Goal: Information Seeking & Learning: Learn about a topic

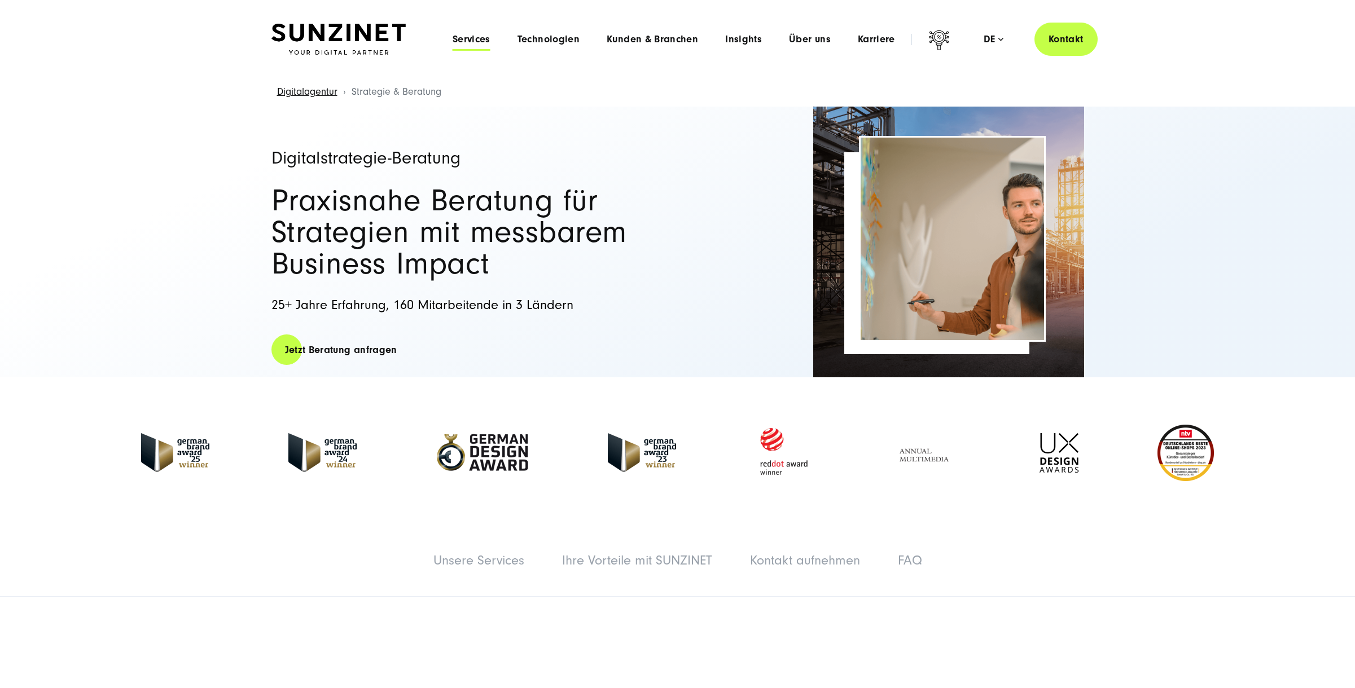
click at [463, 36] on span "Services" at bounding box center [472, 39] width 38 height 11
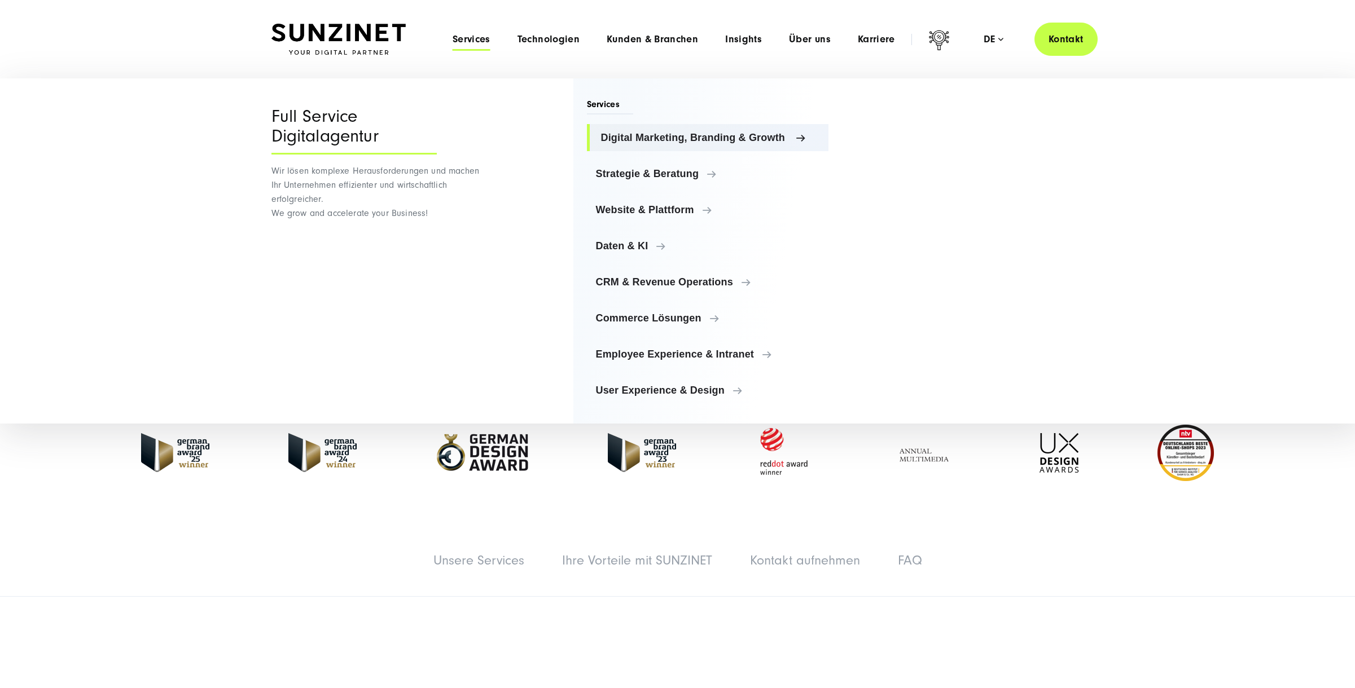
click at [673, 133] on span "Digital Marketing, Branding & Growth" at bounding box center [710, 137] width 219 height 11
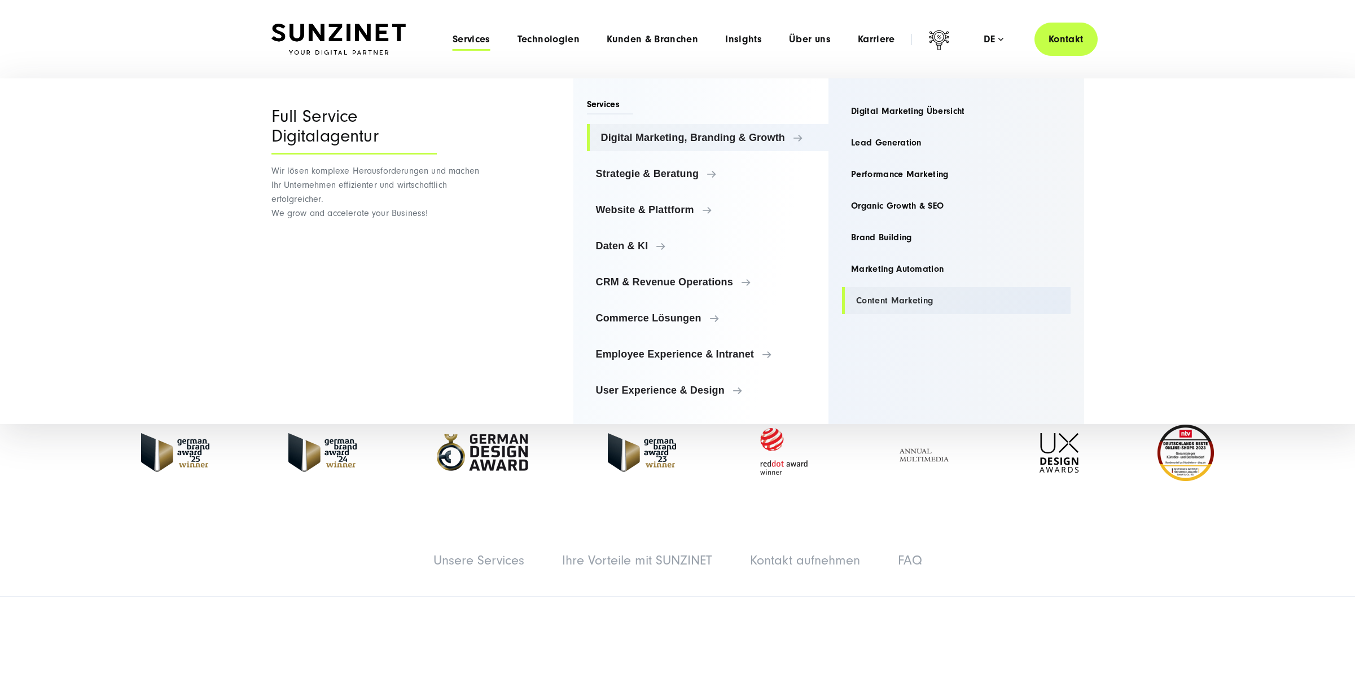
click at [888, 292] on link "Content Marketing" at bounding box center [956, 300] width 229 height 27
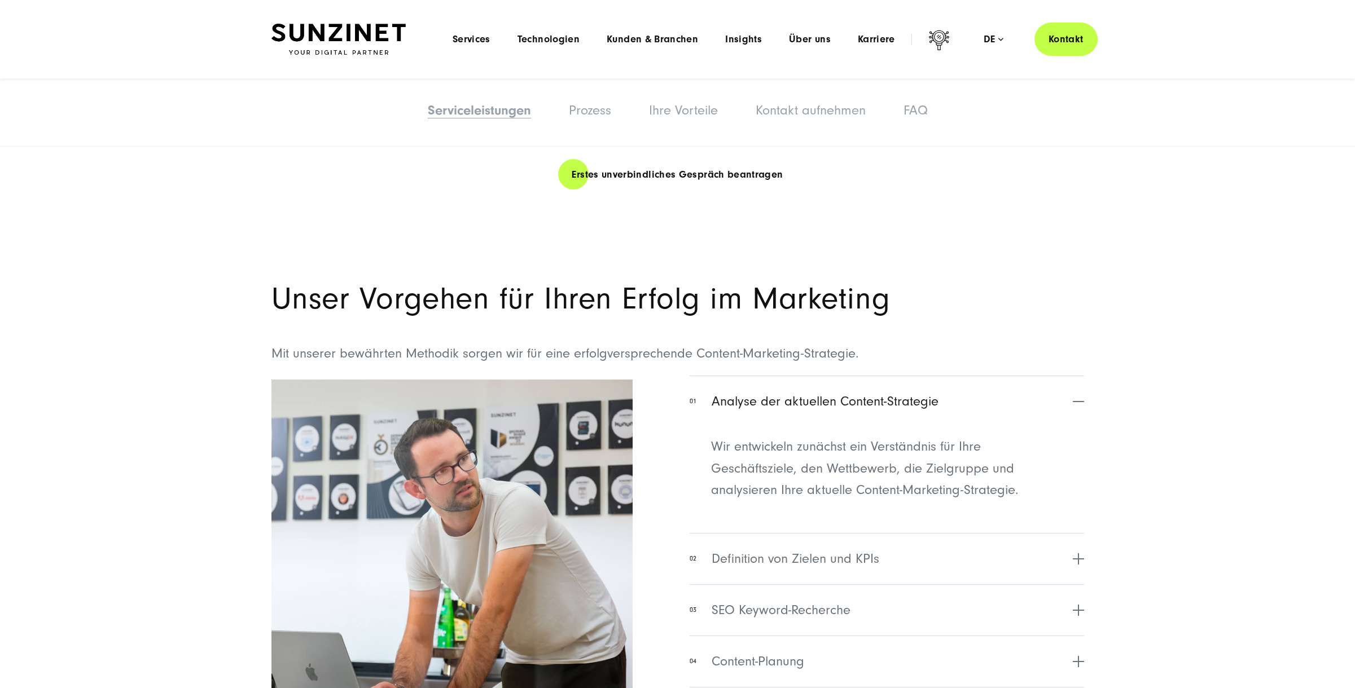
scroll to position [2414, 0]
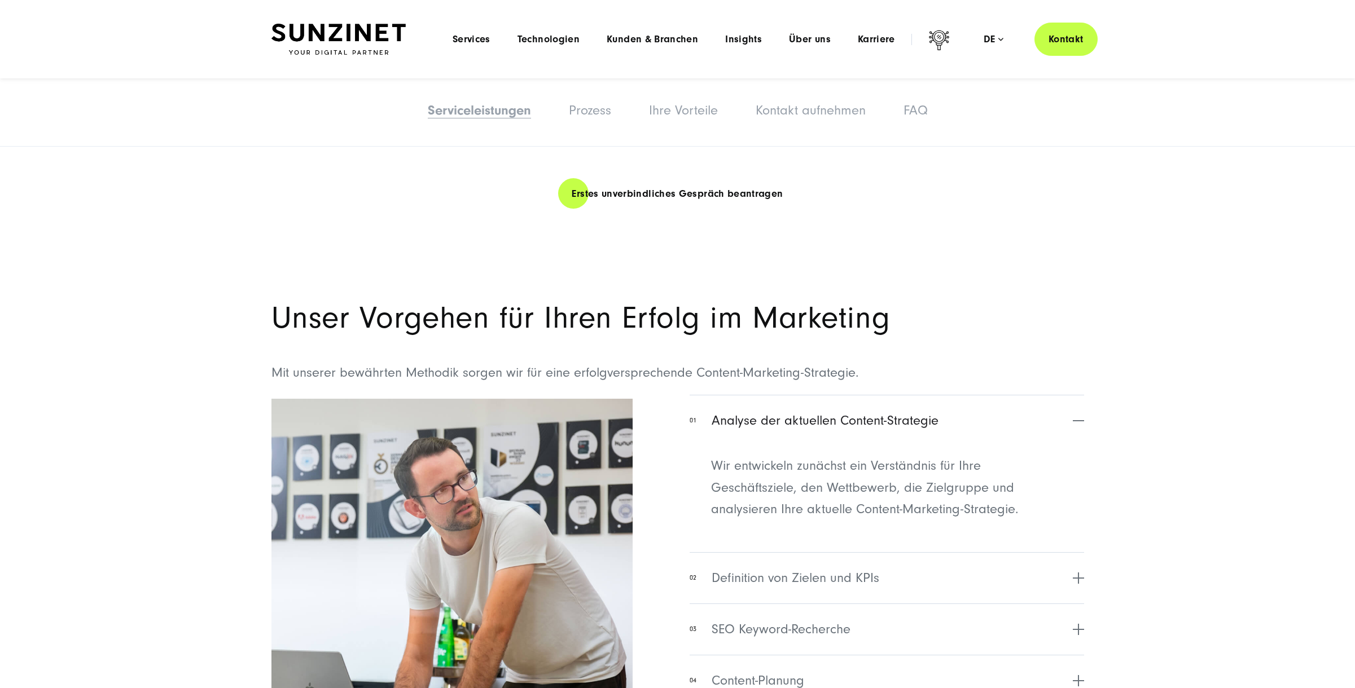
click at [566, 325] on h2 "Unser Vorgehen für Ihren Erfolg im Marketing" at bounding box center [677, 318] width 813 height 32
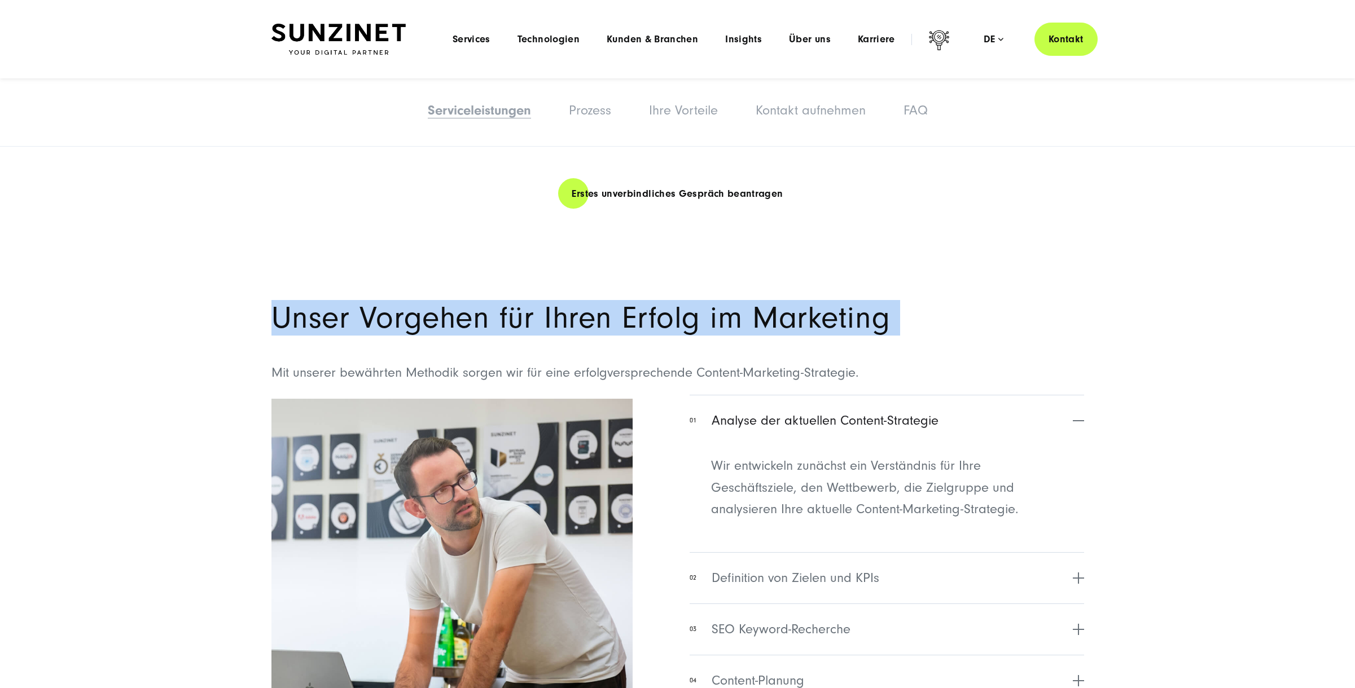
click at [566, 325] on h2 "Unser Vorgehen für Ihren Erfolg im Marketing" at bounding box center [677, 318] width 813 height 32
click at [593, 321] on h2 "Unser Vorgehen für Ihren Erfolg im Marketing" at bounding box center [677, 318] width 813 height 32
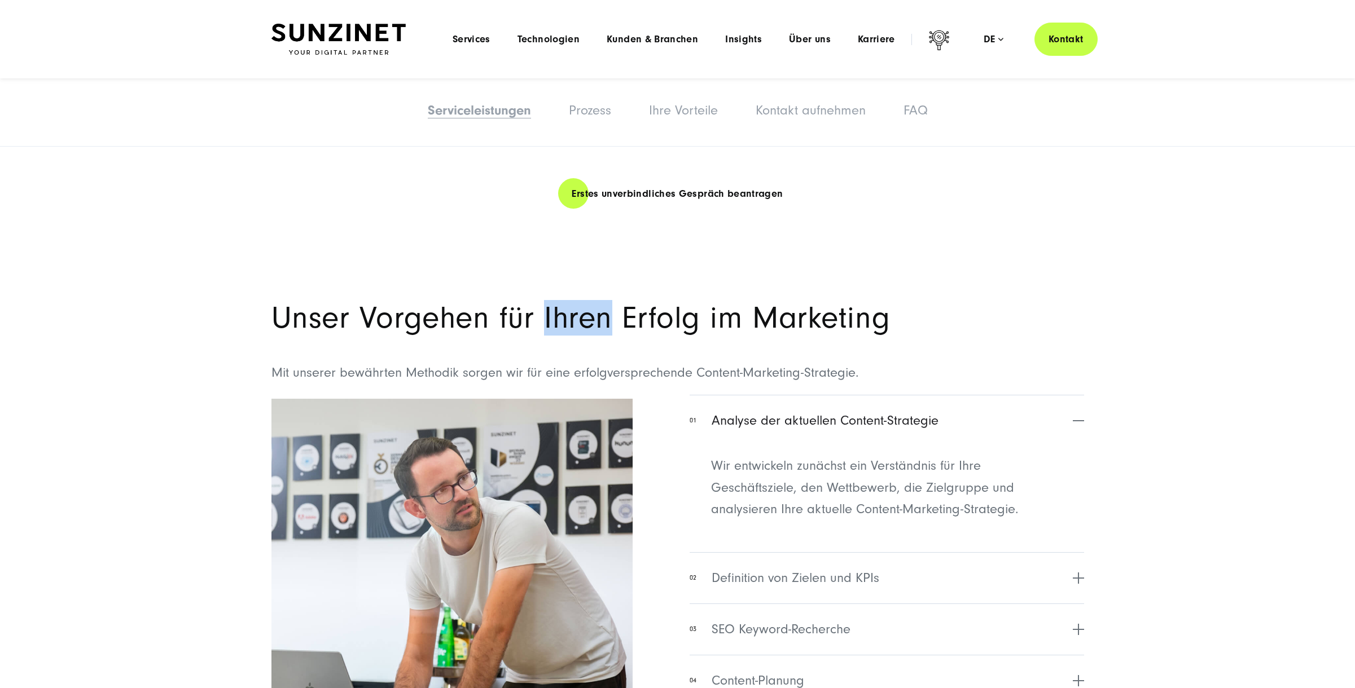
click at [593, 321] on h2 "Unser Vorgehen für Ihren Erfolg im Marketing" at bounding box center [677, 318] width 813 height 32
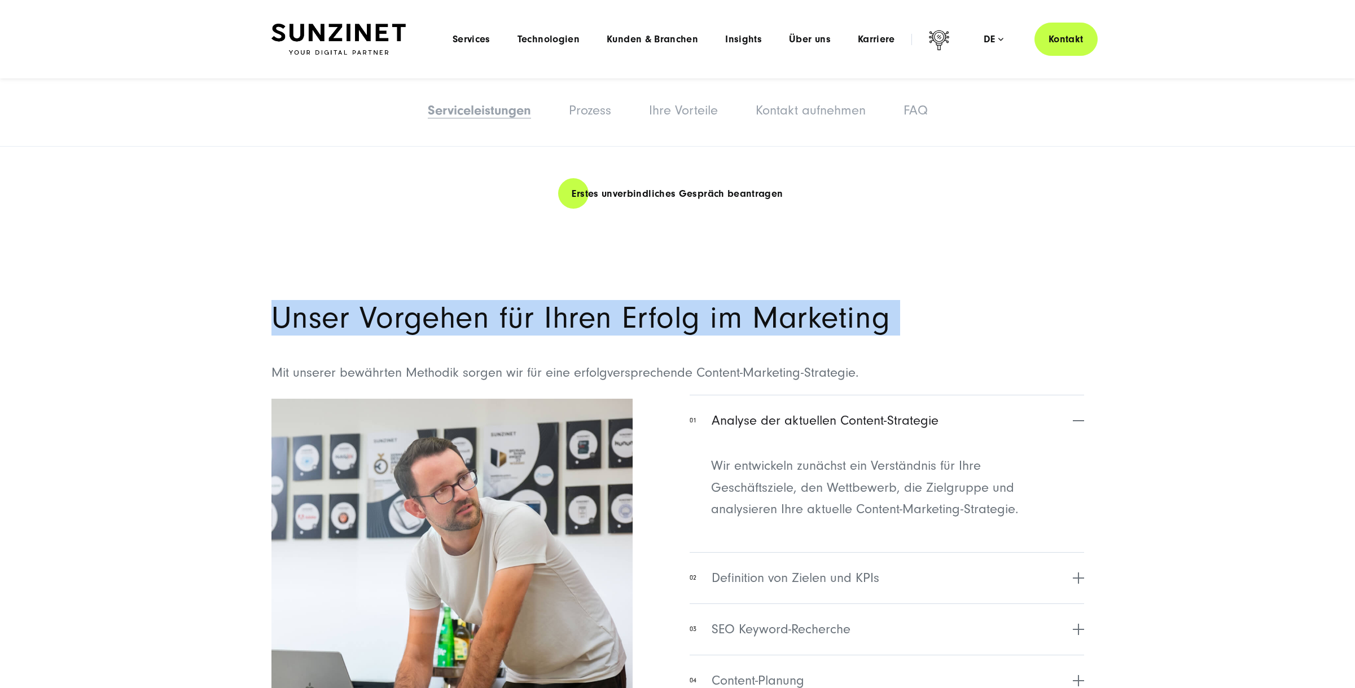
click at [593, 321] on h2 "Unser Vorgehen für Ihren Erfolg im Marketing" at bounding box center [677, 318] width 813 height 32
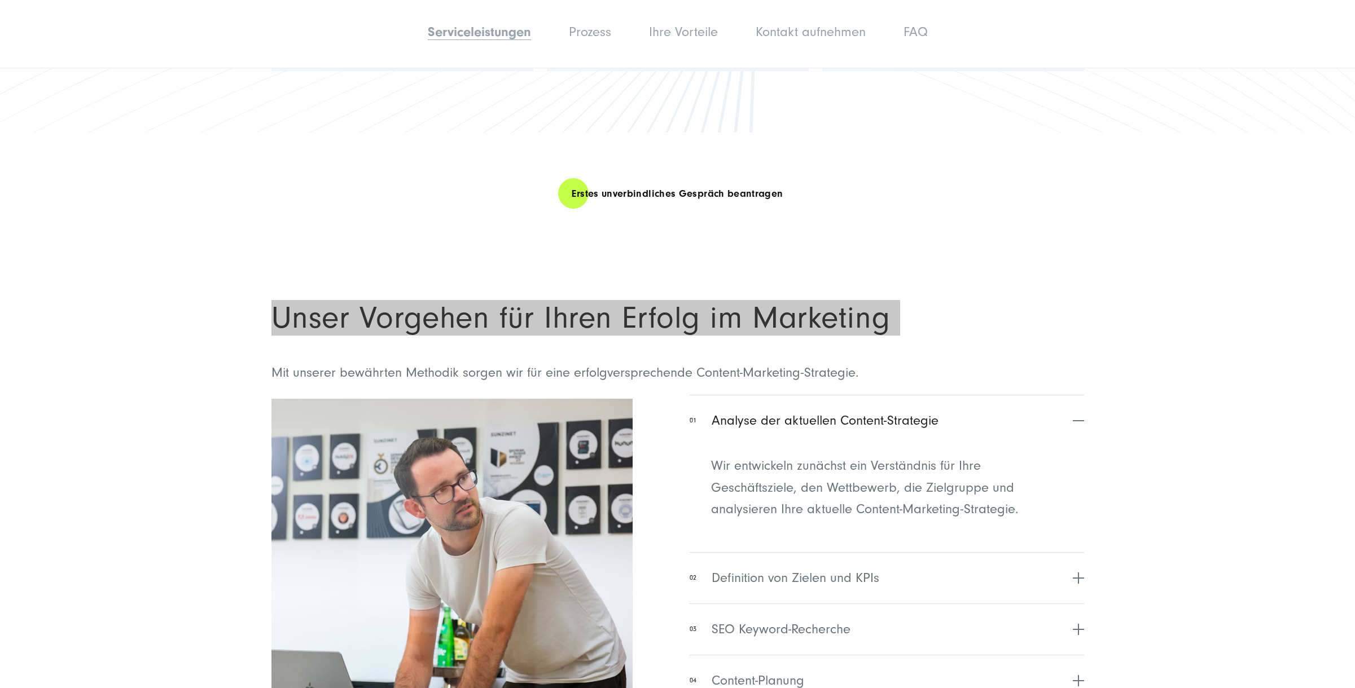
scroll to position [2643, 0]
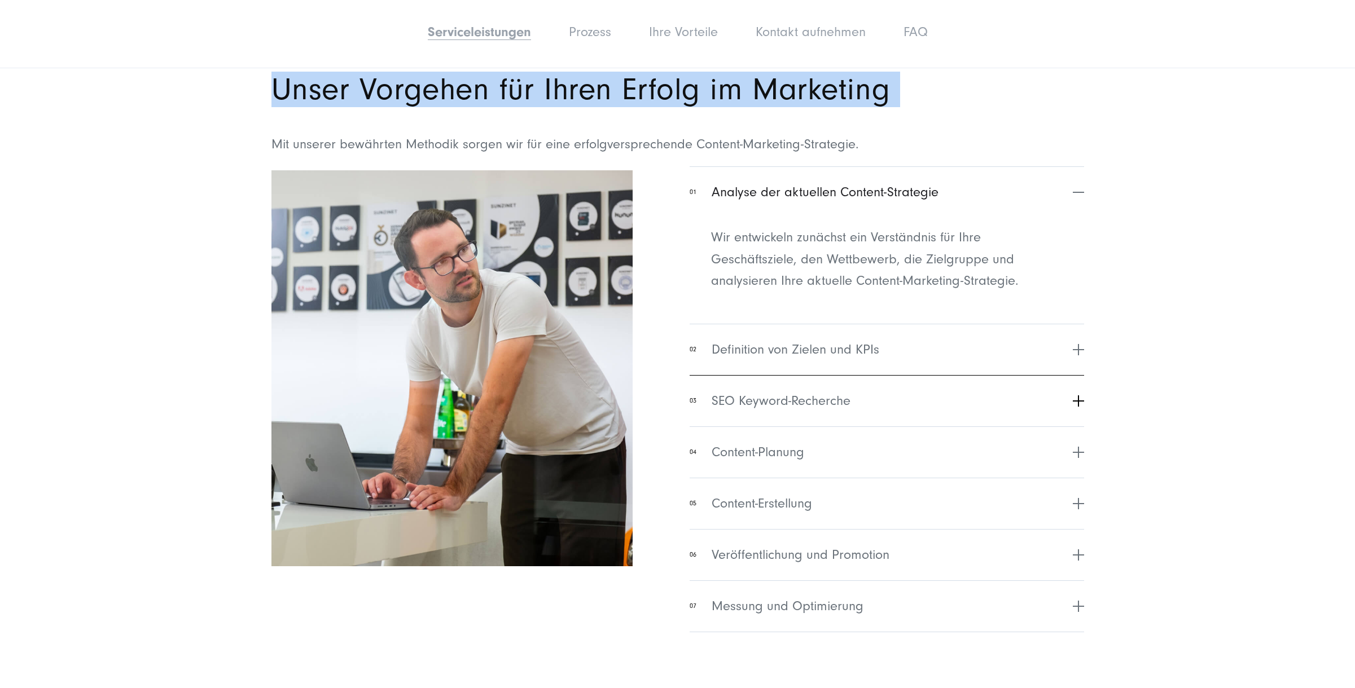
click at [817, 400] on span "SEO Keyword-Recherche" at bounding box center [781, 401] width 139 height 20
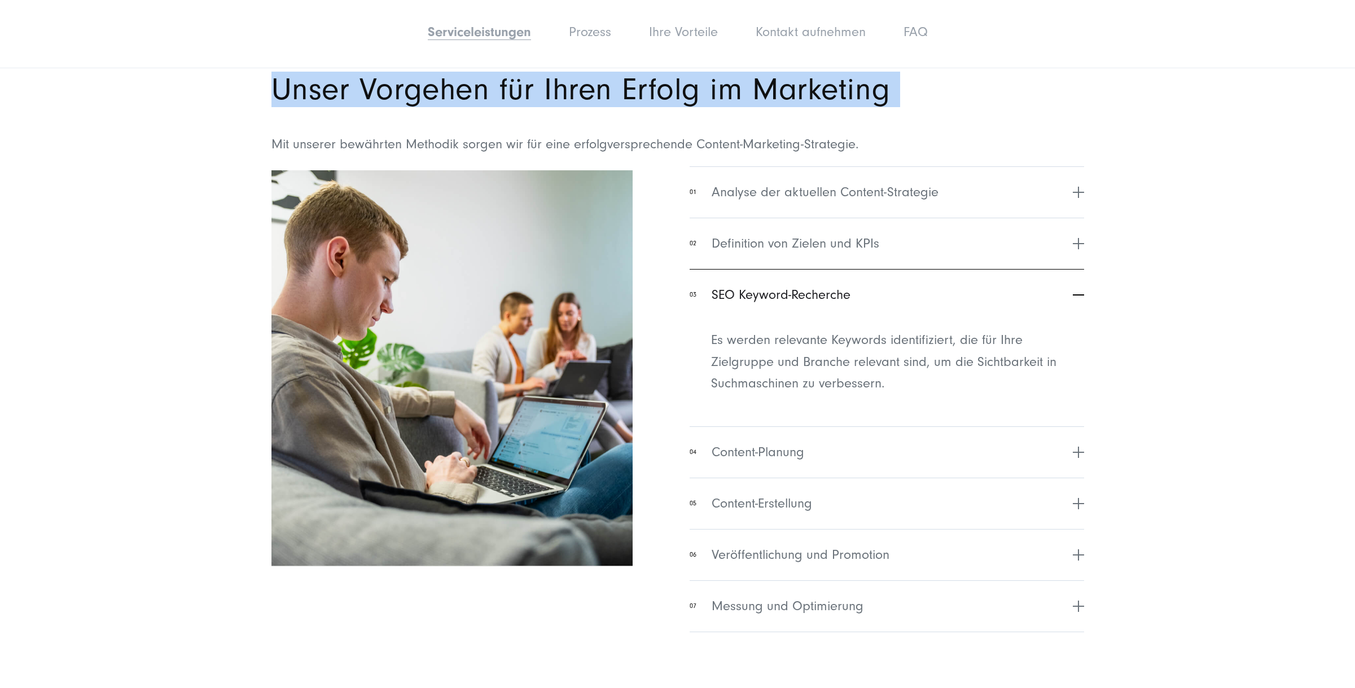
click at [818, 292] on span "SEO Keyword-Recherche" at bounding box center [781, 295] width 139 height 20
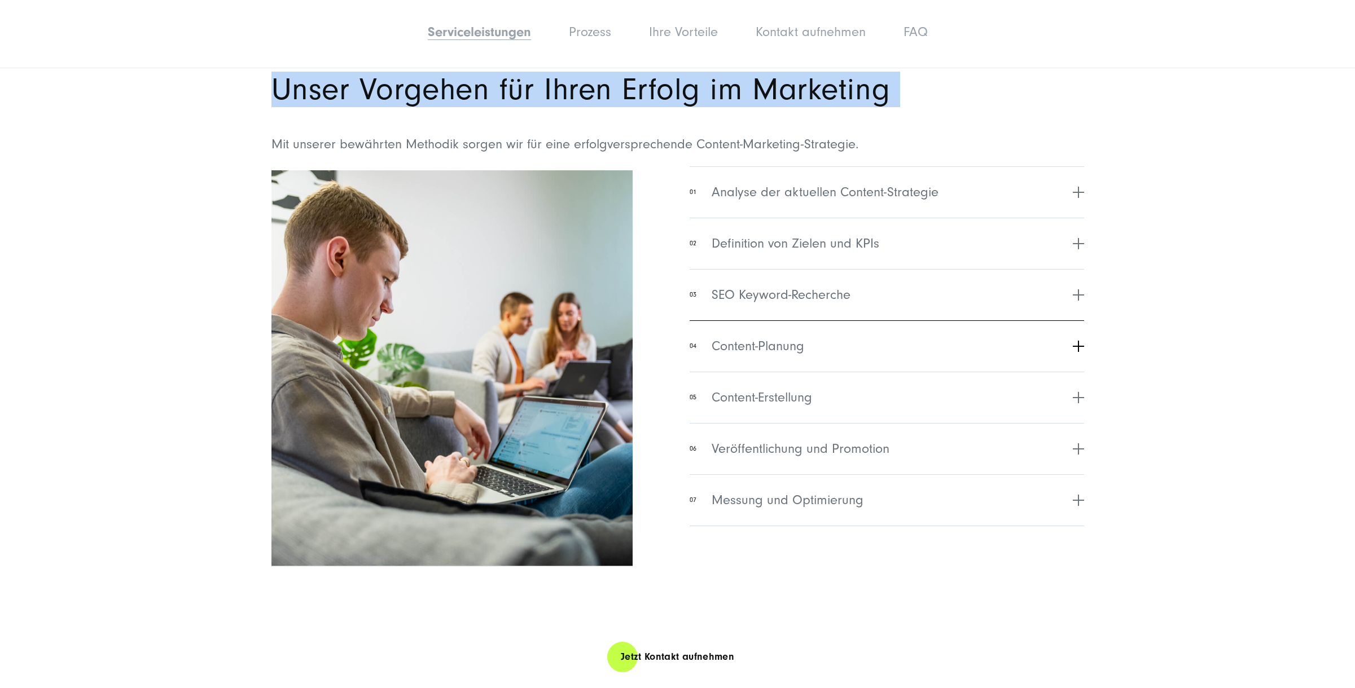
click at [789, 344] on span "Content-Planung" at bounding box center [758, 346] width 93 height 20
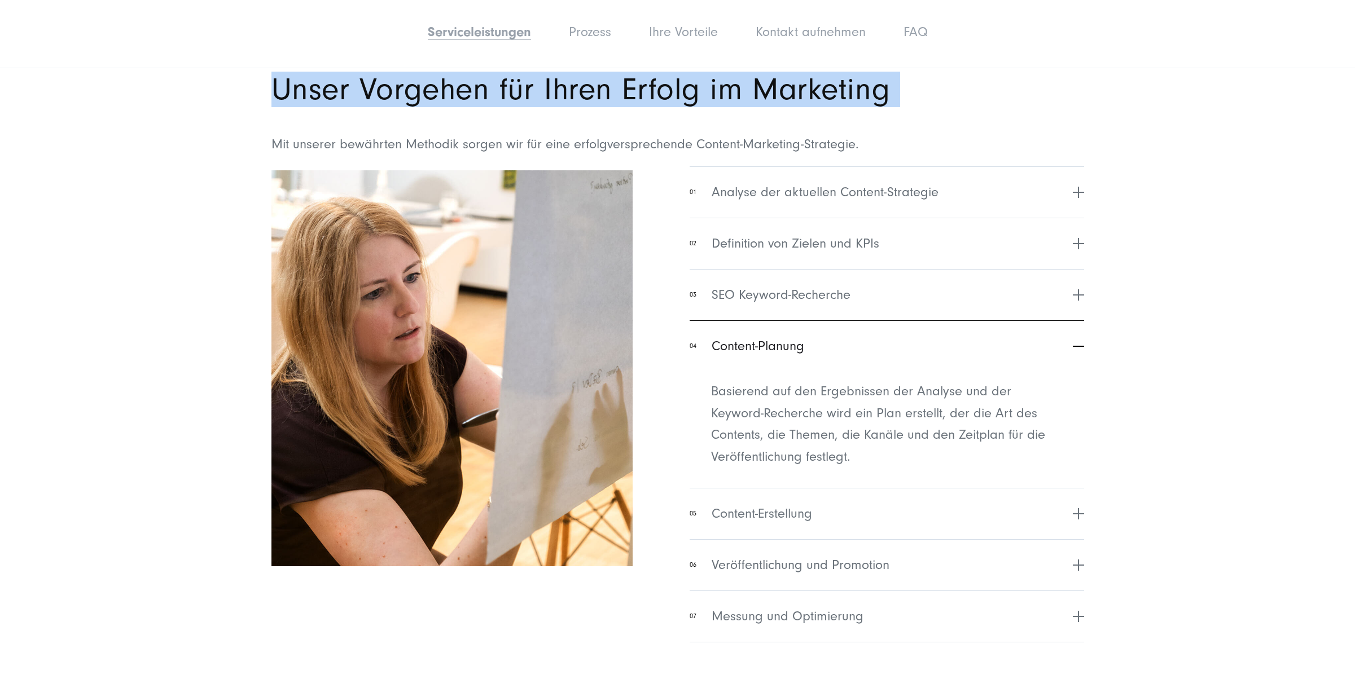
click at [789, 344] on span "Content-Planung" at bounding box center [758, 346] width 93 height 20
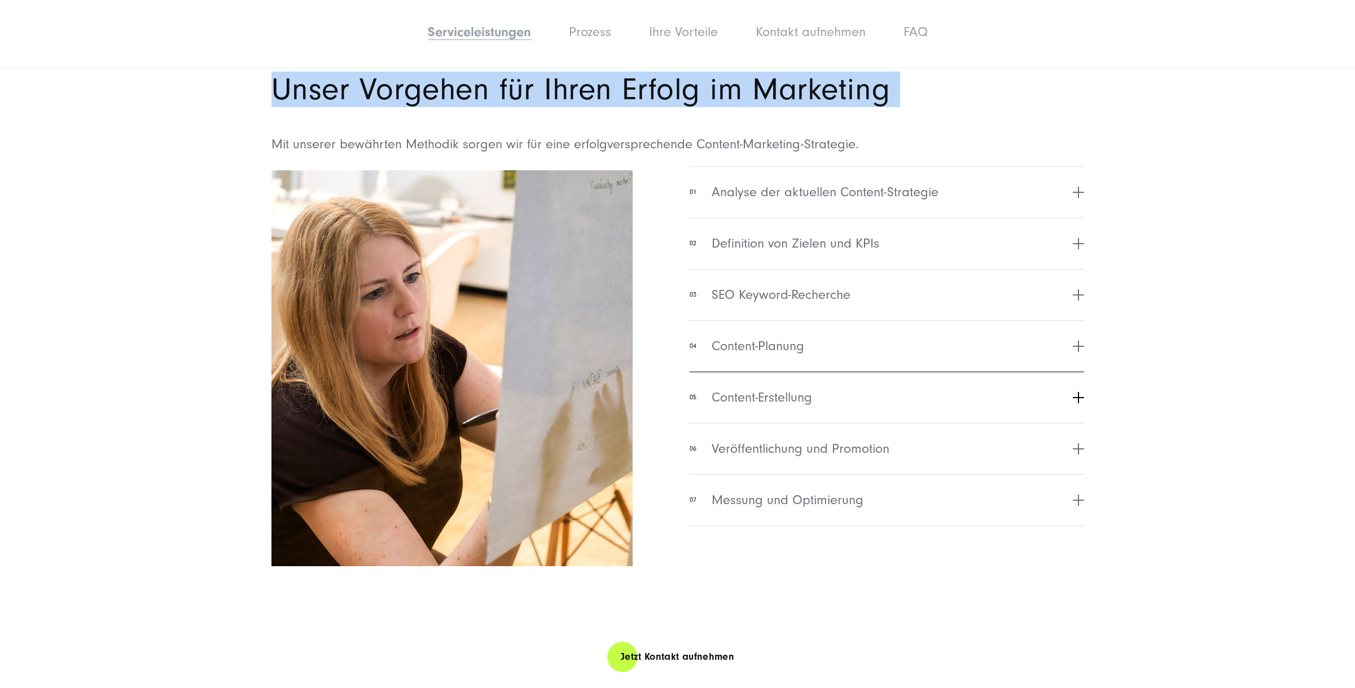
click at [787, 380] on button "05 Content-Erstellung" at bounding box center [887, 397] width 394 height 51
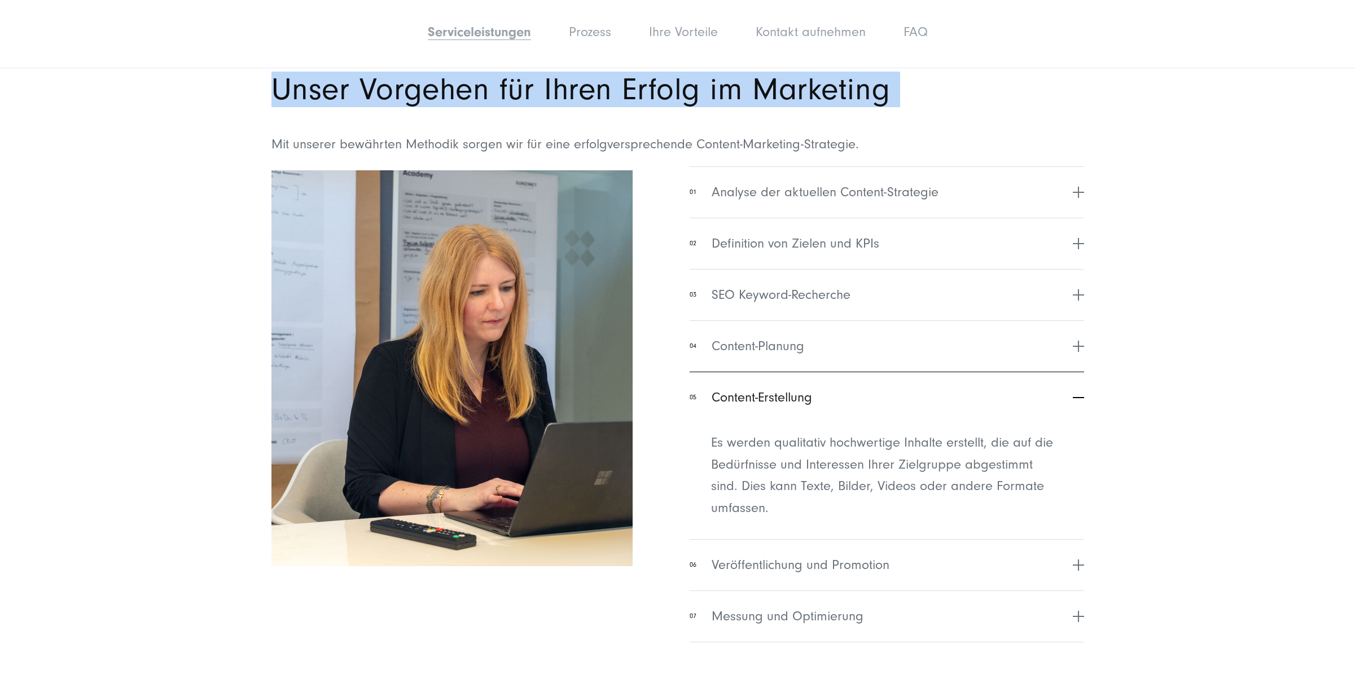
click at [785, 396] on span "Content-Erstellung" at bounding box center [762, 398] width 100 height 20
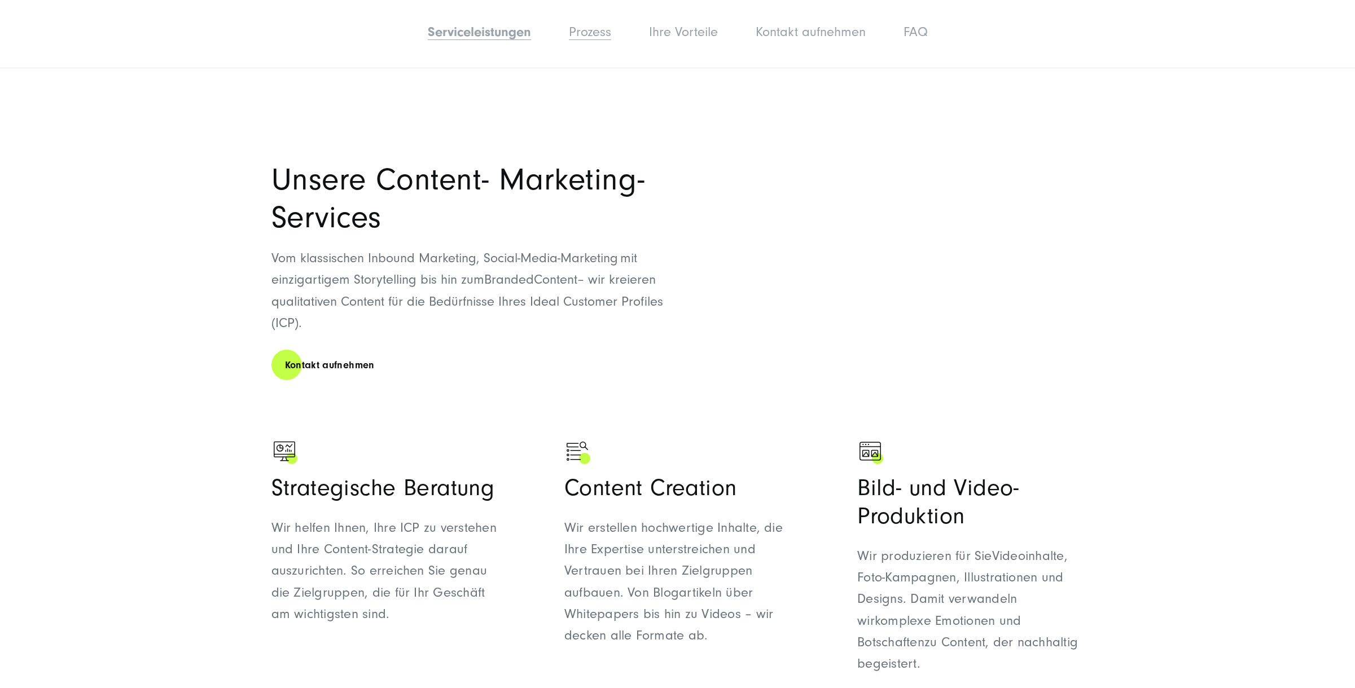
scroll to position [580, 0]
